Goal: Navigation & Orientation: Find specific page/section

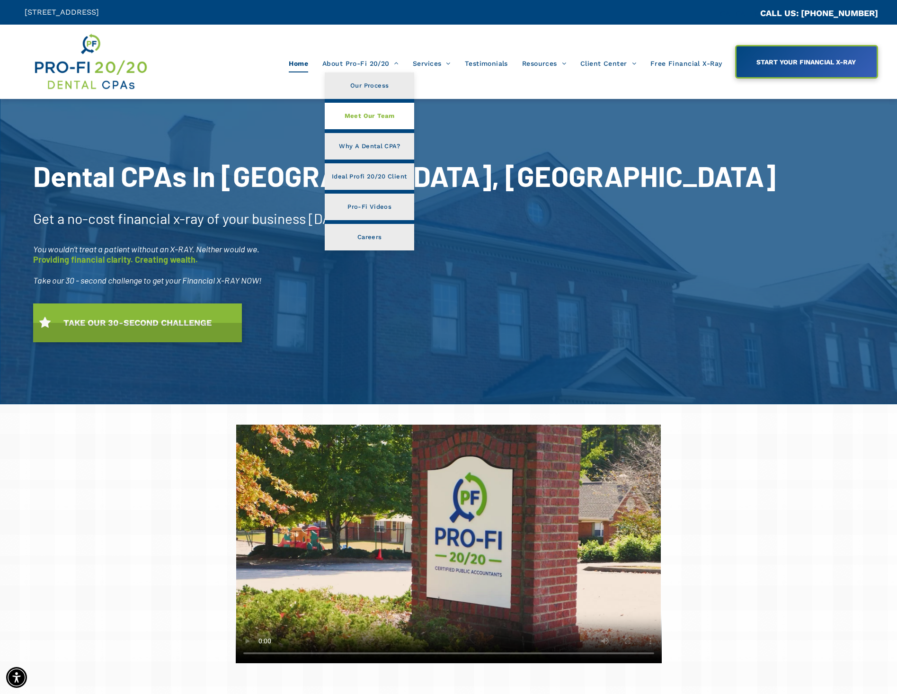
click at [382, 113] on span "Meet Our Team" at bounding box center [370, 116] width 50 height 12
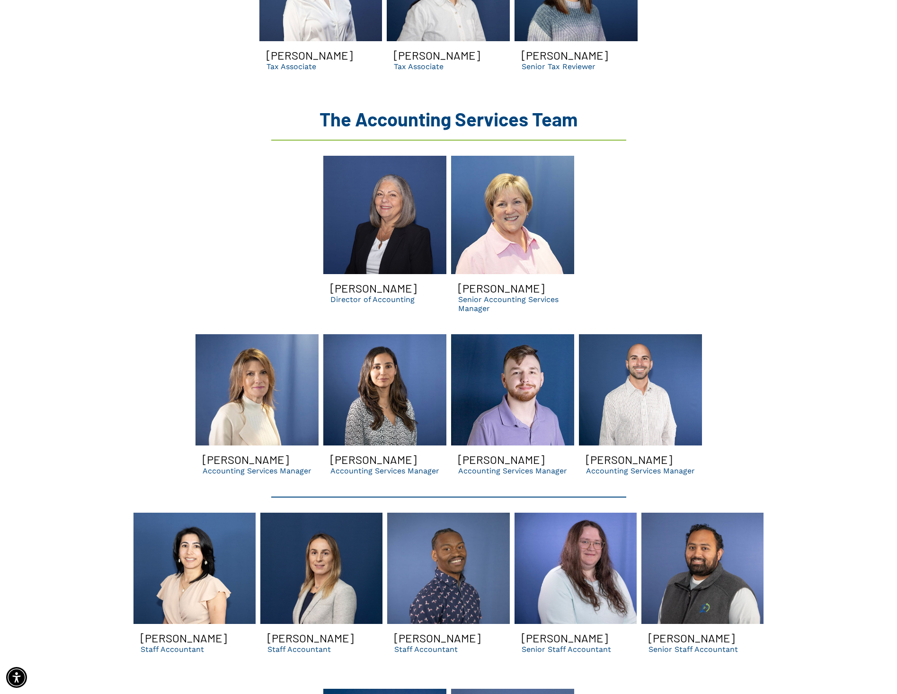
scroll to position [1736, 0]
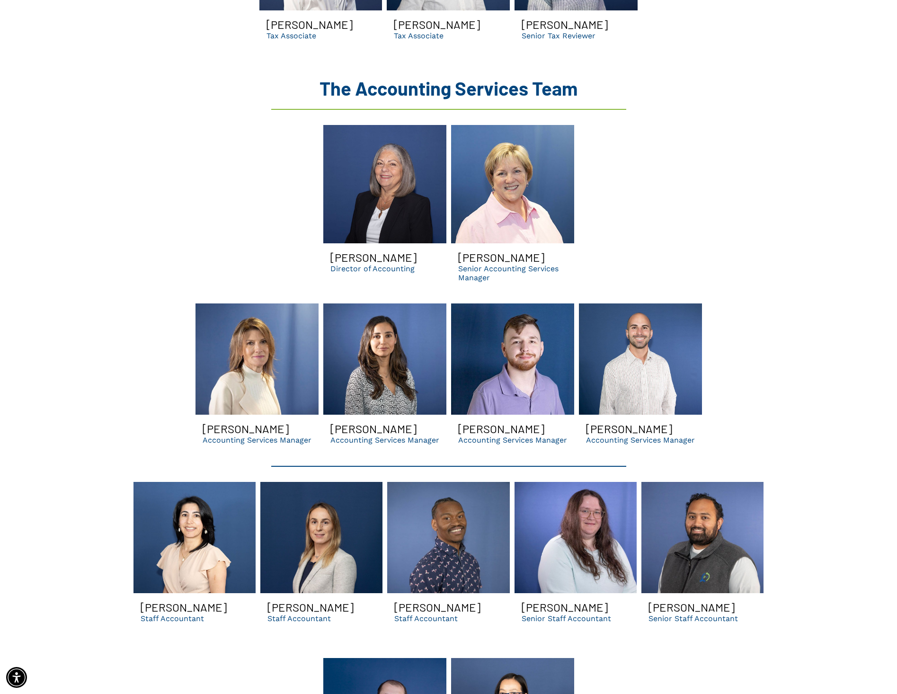
click at [256, 358] on link "Lori smiling | dental accounting services manager for dso and dental businesses…" at bounding box center [257, 359] width 123 height 111
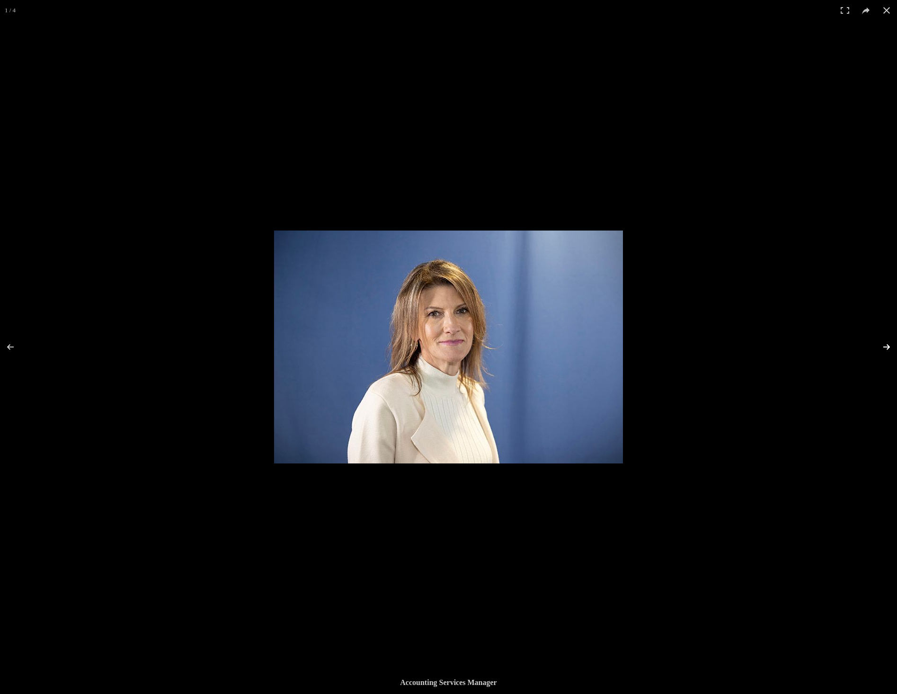
click at [887, 346] on button at bounding box center [880, 346] width 33 height 47
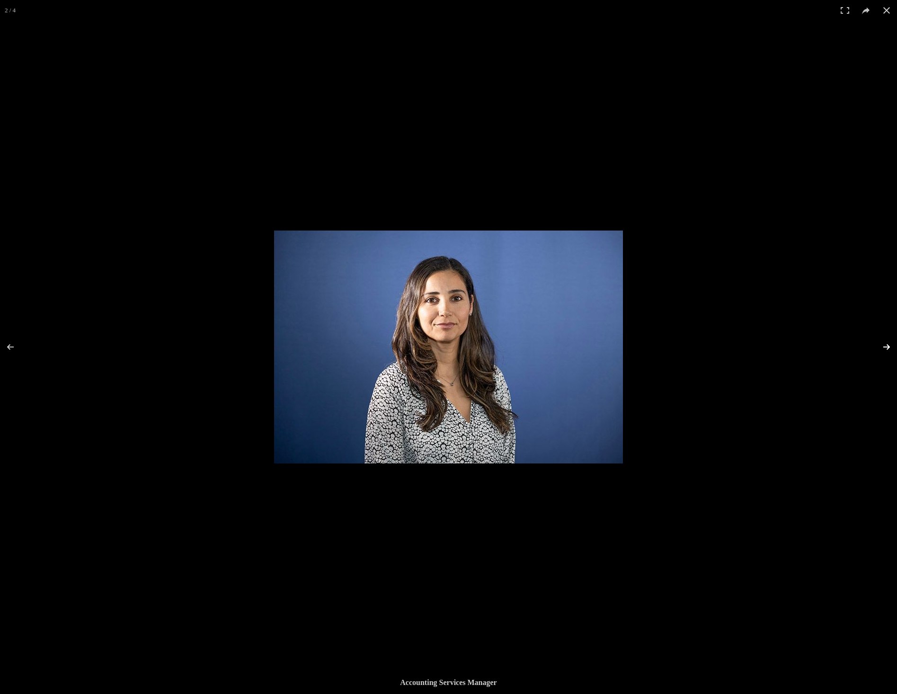
click at [887, 346] on button at bounding box center [880, 346] width 33 height 47
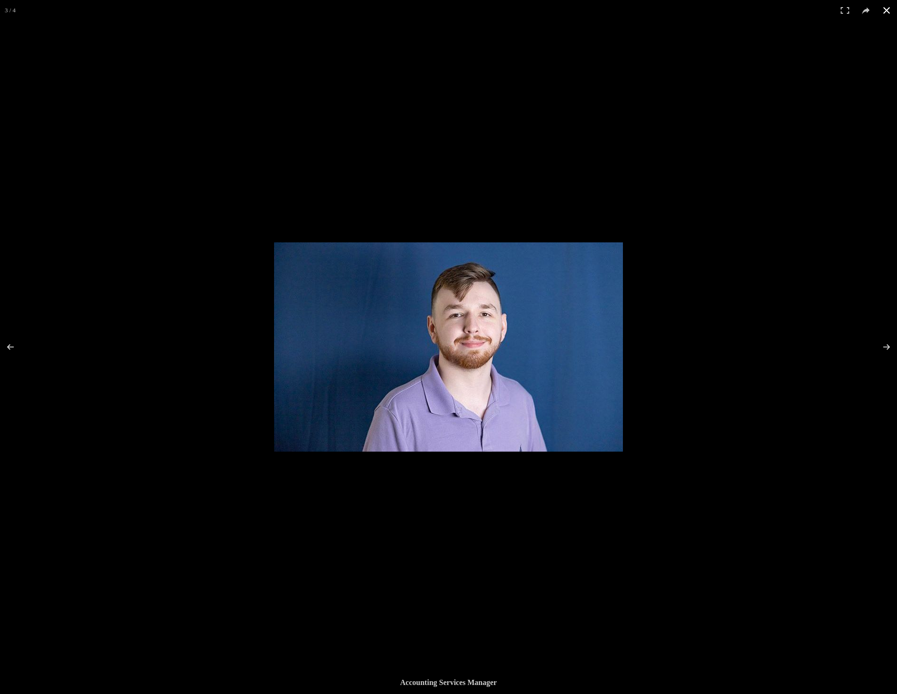
click at [888, 13] on button at bounding box center [886, 10] width 21 height 21
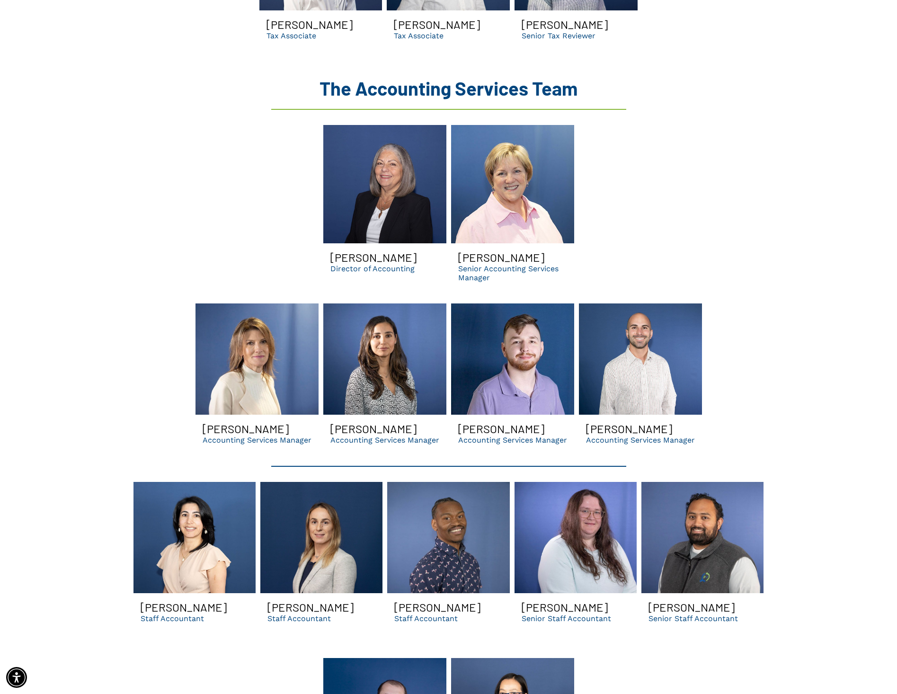
click at [223, 436] on p "Accounting Services Manager" at bounding box center [257, 440] width 109 height 9
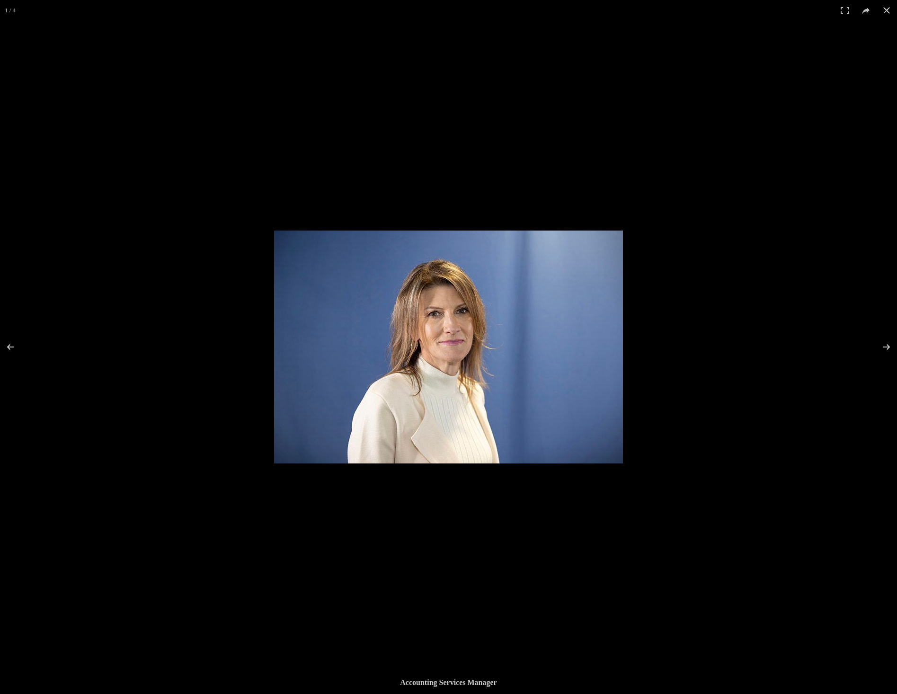
drag, startPoint x: 890, startPoint y: 11, endPoint x: 882, endPoint y: 27, distance: 17.4
click at [888, 11] on button at bounding box center [886, 10] width 21 height 21
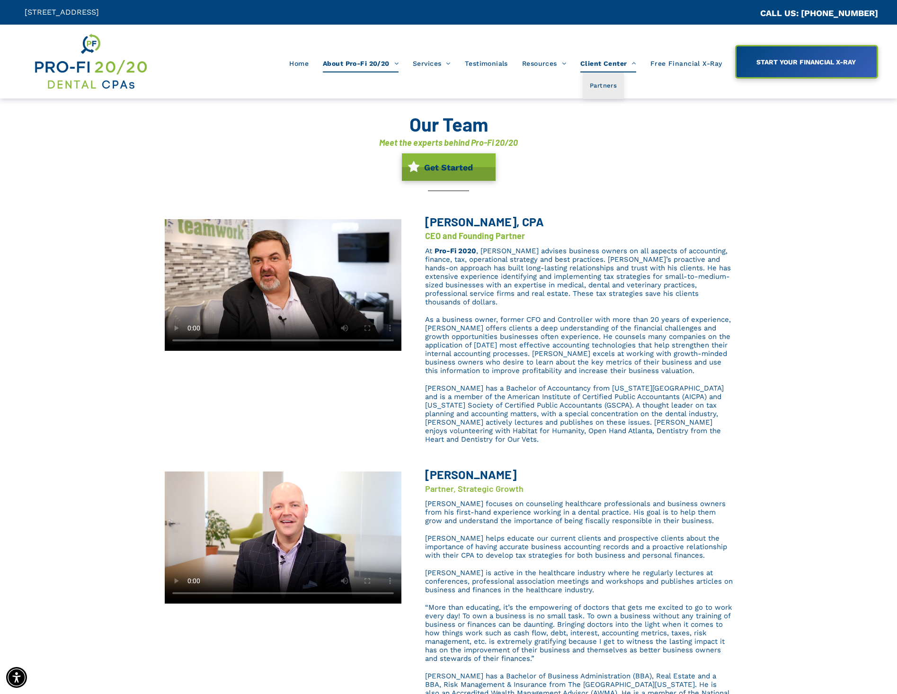
click at [621, 63] on span "Client Center" at bounding box center [609, 63] width 56 height 18
